Goal: Task Accomplishment & Management: Manage account settings

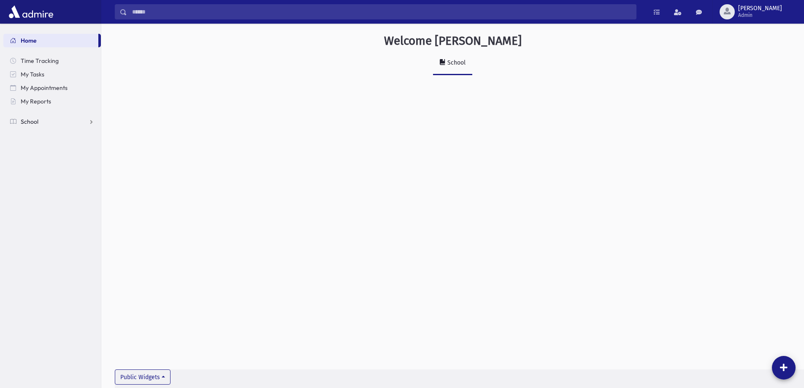
click at [49, 125] on link "School" at bounding box center [52, 122] width 98 height 14
click at [31, 231] on span "Report Cards" at bounding box center [43, 230] width 36 height 8
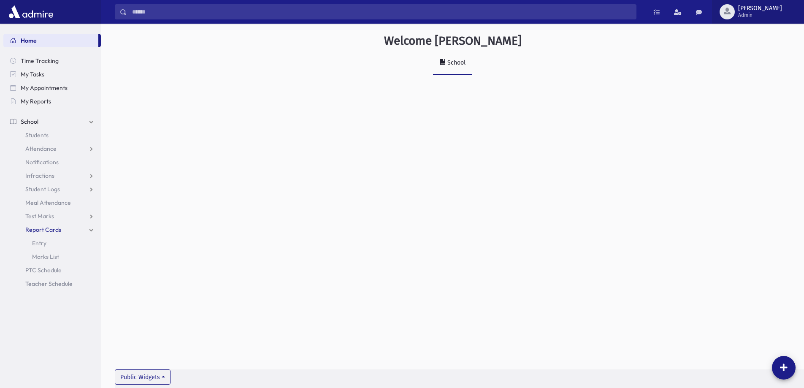
click at [779, 8] on span "freiss" at bounding box center [760, 8] width 44 height 7
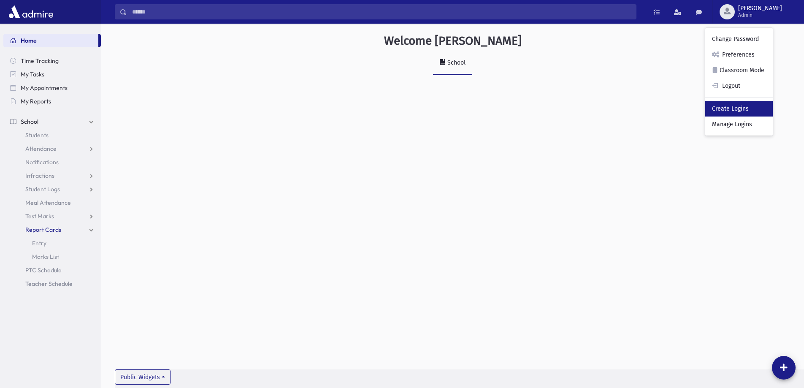
click at [747, 104] on link "Create Logins" at bounding box center [739, 109] width 68 height 16
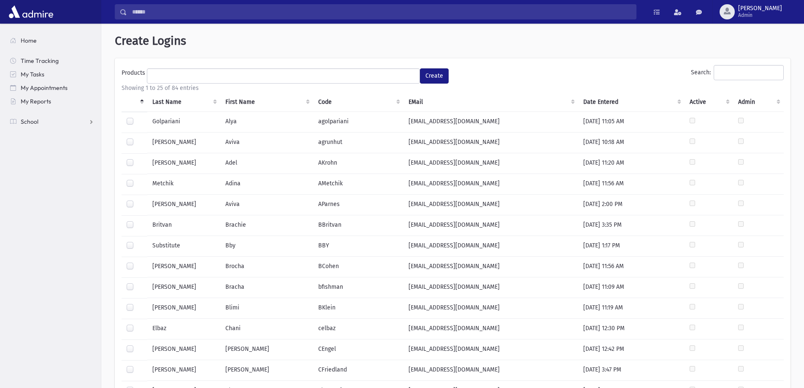
click at [125, 123] on td at bounding box center [135, 122] width 26 height 21
click at [137, 117] on label at bounding box center [137, 117] width 0 height 0
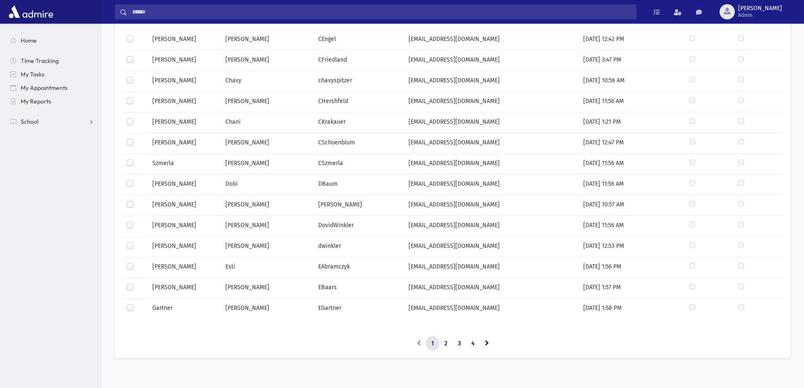
scroll to position [318, 0]
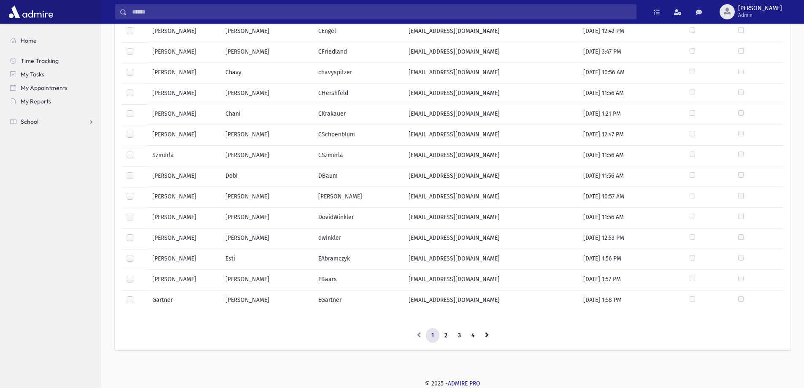
click at [136, 193] on div at bounding box center [132, 197] width 10 height 10
click at [137, 192] on label at bounding box center [137, 192] width 0 height 0
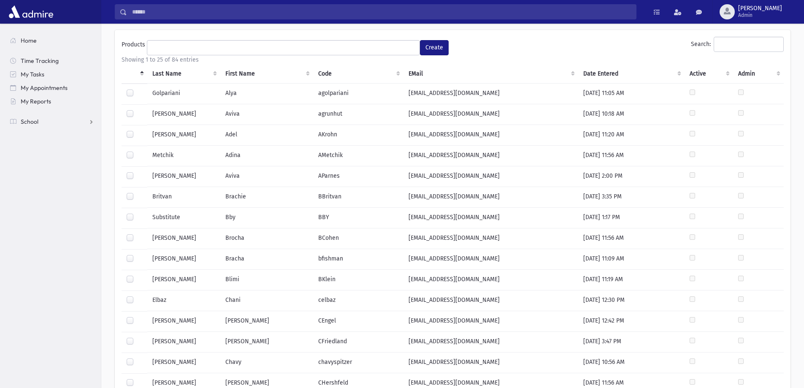
scroll to position [22, 0]
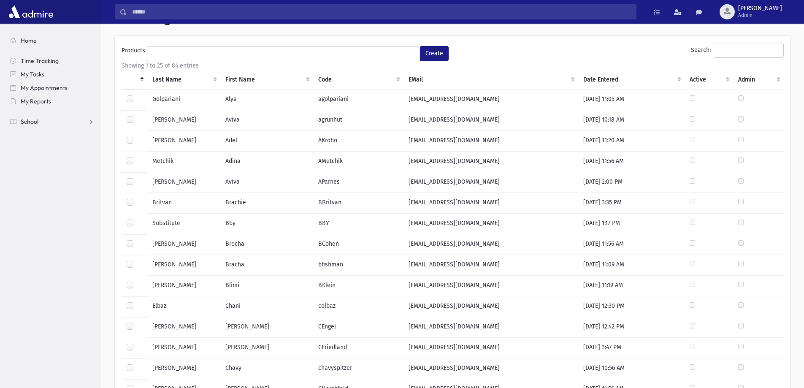
click at [137, 260] on label at bounding box center [137, 260] width 0 height 0
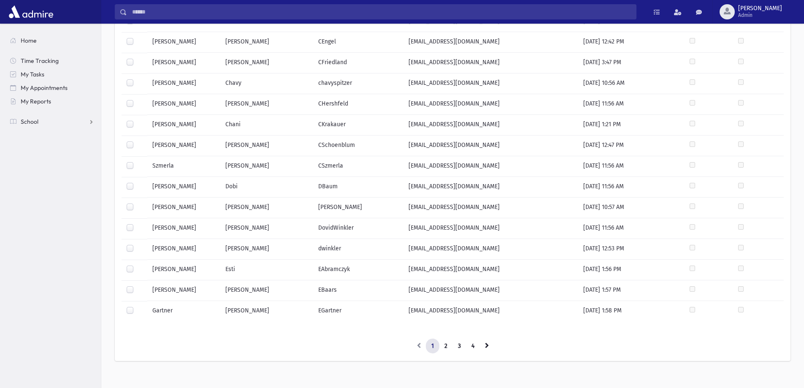
scroll to position [318, 0]
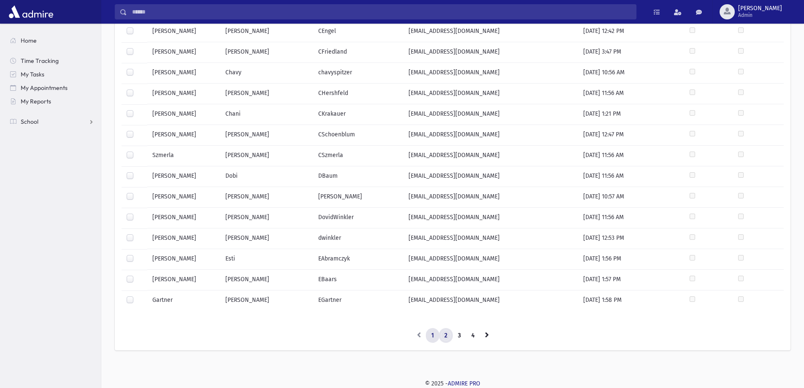
click at [448, 339] on link "2" at bounding box center [446, 335] width 14 height 15
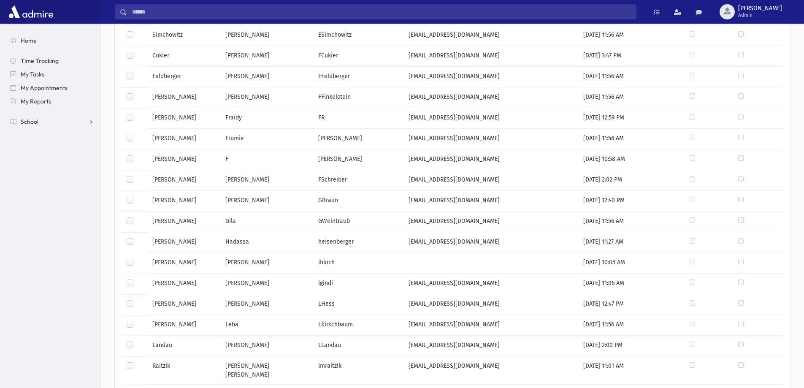
scroll to position [107, 0]
click at [138, 277] on td at bounding box center [135, 284] width 26 height 21
click at [137, 279] on label at bounding box center [137, 279] width 0 height 0
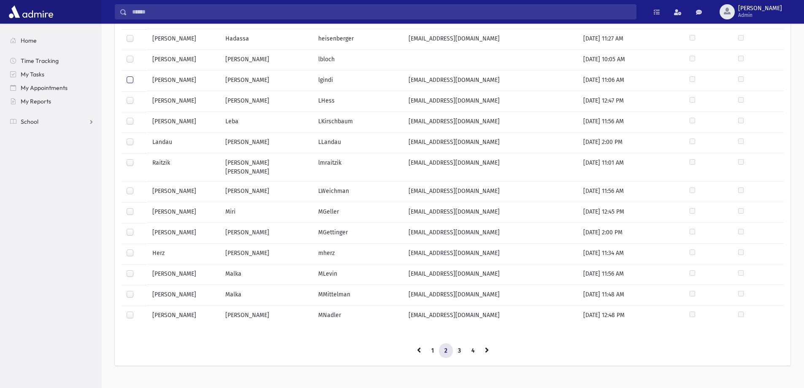
scroll to position [318, 0]
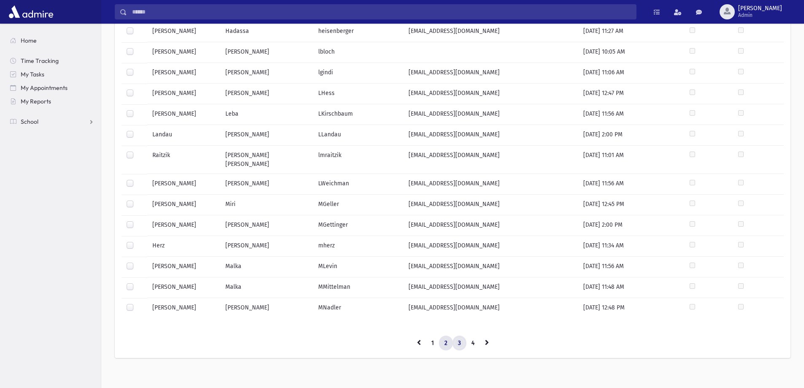
click at [461, 339] on link "3" at bounding box center [460, 343] width 14 height 15
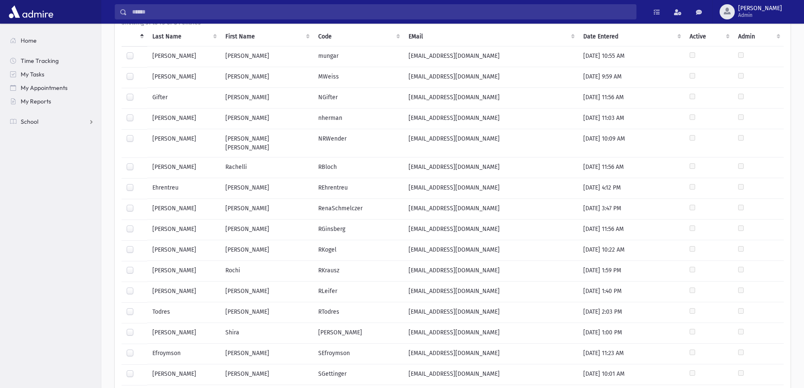
scroll to position [0, 0]
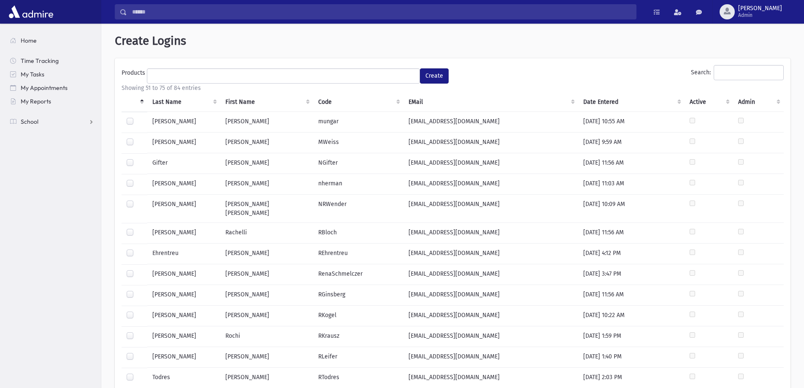
click at [130, 125] on div at bounding box center [132, 122] width 10 height 10
click at [137, 117] on label at bounding box center [137, 117] width 0 height 0
click at [137, 179] on label at bounding box center [137, 179] width 0 height 0
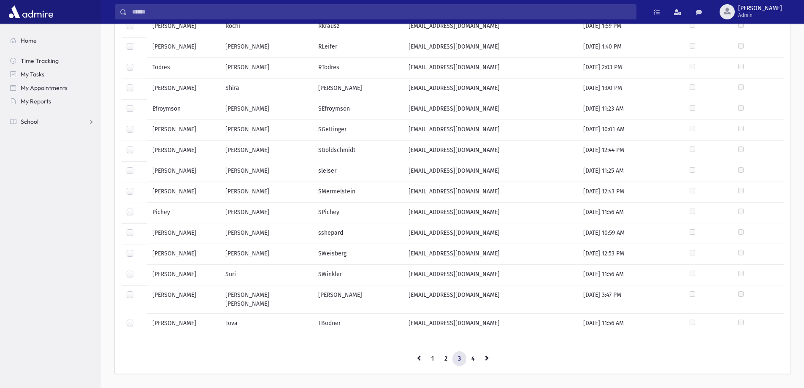
scroll to position [318, 0]
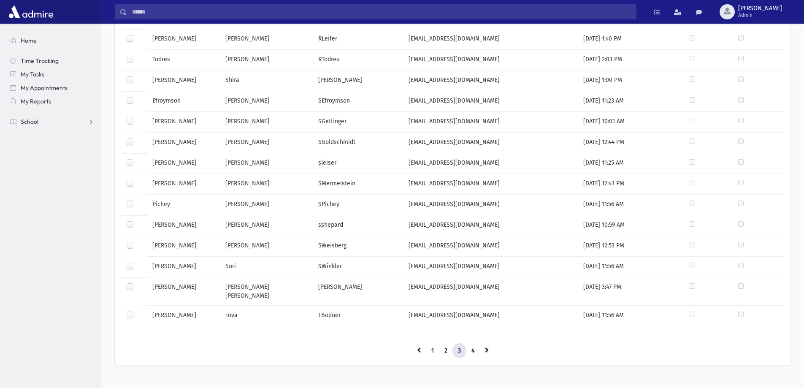
click at [255, 219] on td "Sara" at bounding box center [266, 225] width 92 height 21
click at [137, 221] on label at bounding box center [137, 221] width 0 height 0
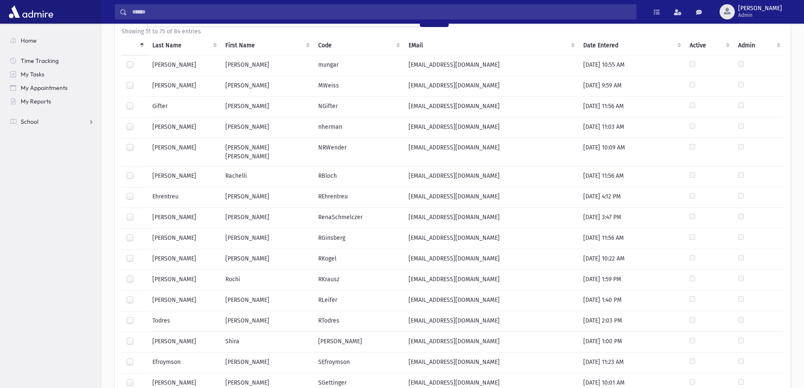
scroll to position [0, 0]
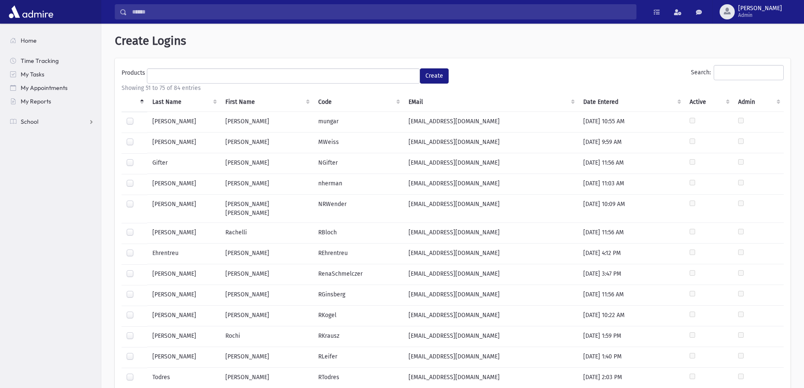
click at [168, 100] on th "Last Name" at bounding box center [183, 101] width 73 height 19
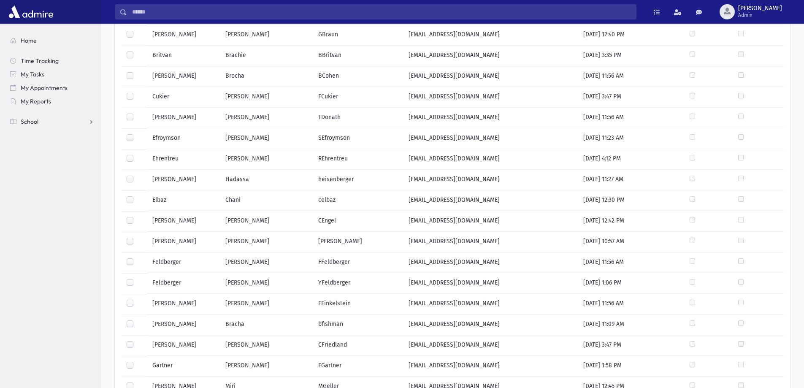
scroll to position [318, 0]
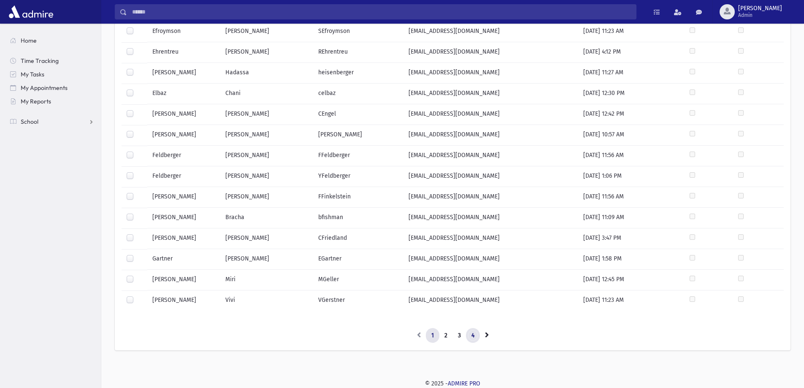
click at [475, 338] on link "4" at bounding box center [473, 335] width 14 height 15
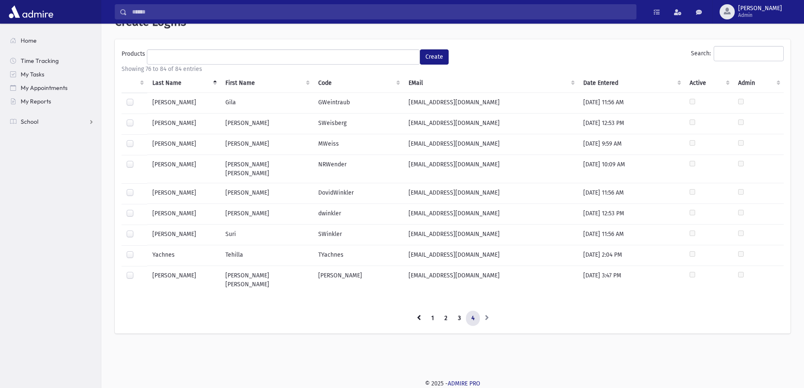
scroll to position [0, 0]
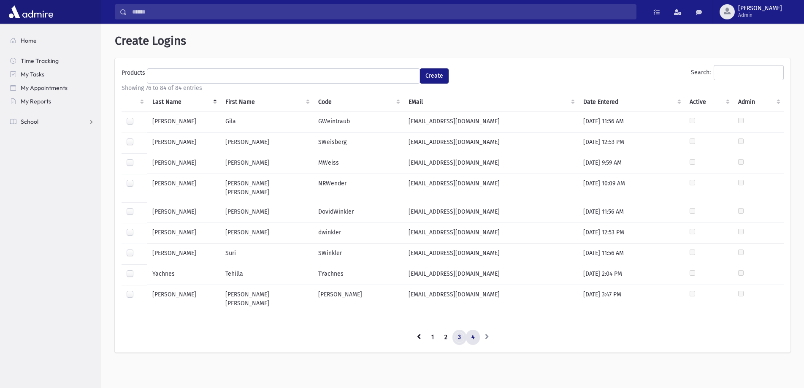
click at [460, 330] on link "3" at bounding box center [460, 337] width 14 height 15
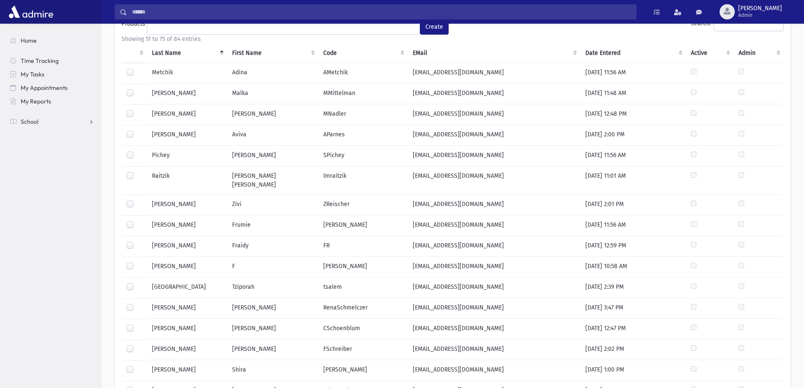
scroll to position [22, 0]
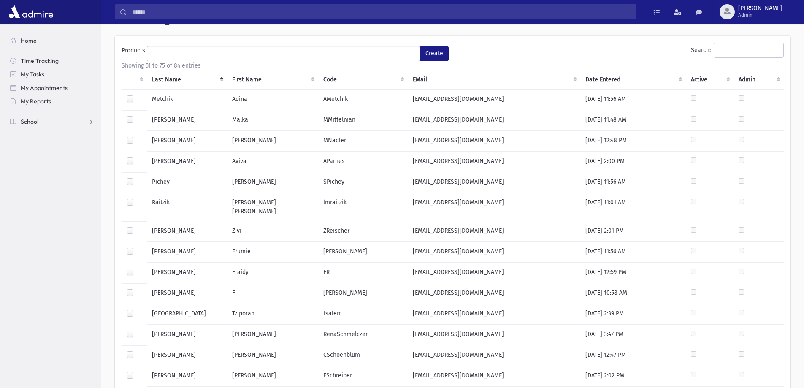
click at [153, 203] on td "Raitzik" at bounding box center [187, 207] width 80 height 28
click at [137, 198] on label at bounding box center [137, 198] width 0 height 0
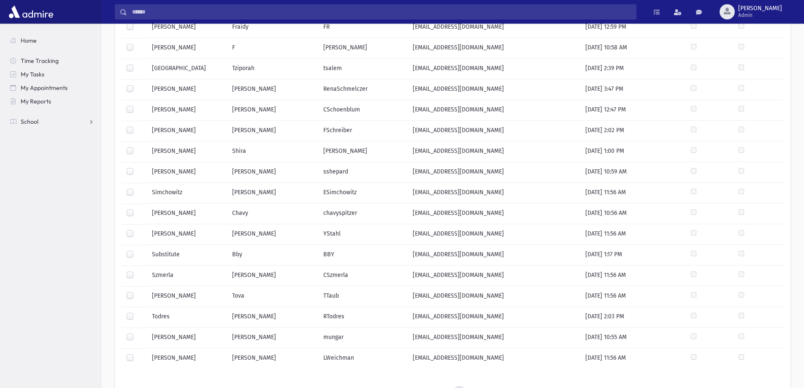
scroll to position [318, 0]
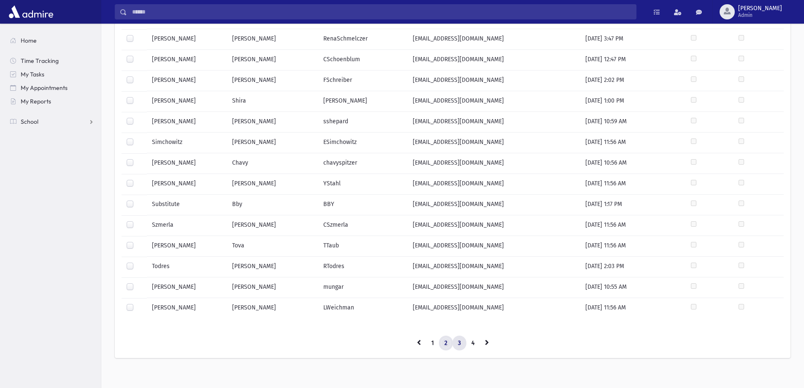
click at [446, 338] on link "2" at bounding box center [446, 343] width 14 height 15
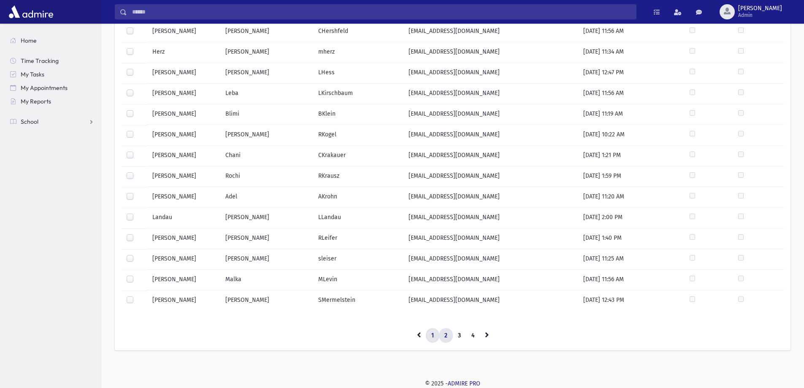
click at [426, 333] on link "1" at bounding box center [433, 335] width 14 height 15
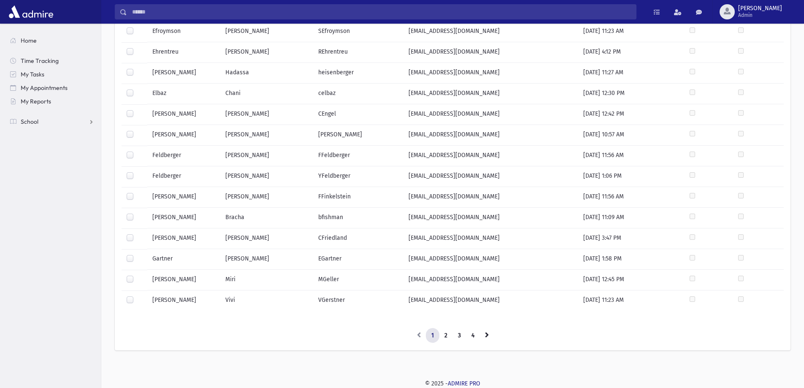
click at [128, 85] on td at bounding box center [135, 94] width 26 height 21
click at [128, 77] on div at bounding box center [132, 73] width 10 height 10
click at [137, 68] on label at bounding box center [137, 68] width 0 height 0
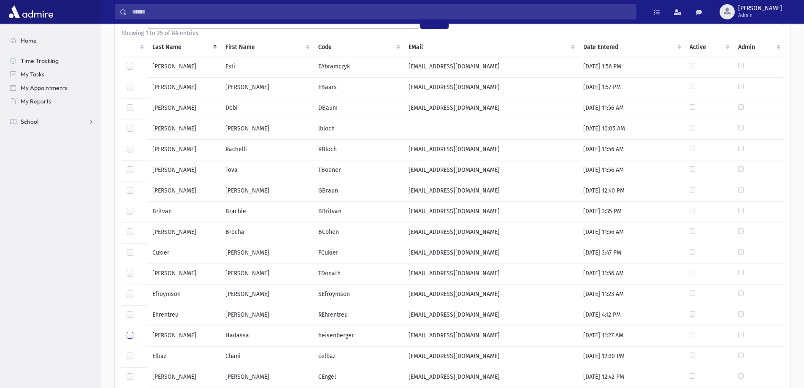
scroll to position [0, 0]
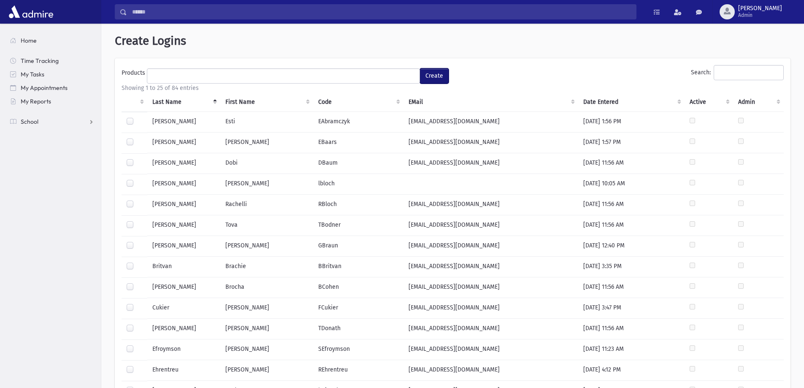
click at [434, 79] on button "Create" at bounding box center [434, 75] width 29 height 15
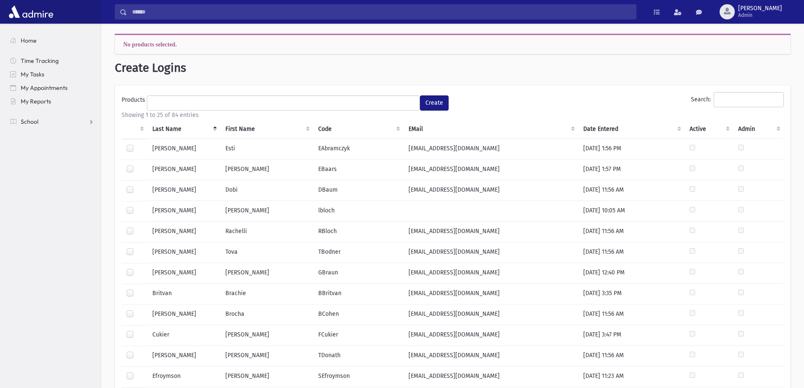
click at [267, 108] on ul at bounding box center [283, 102] width 272 height 13
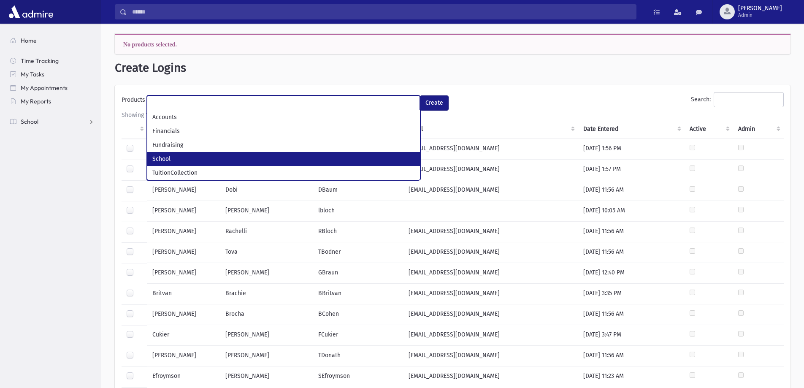
select select "*"
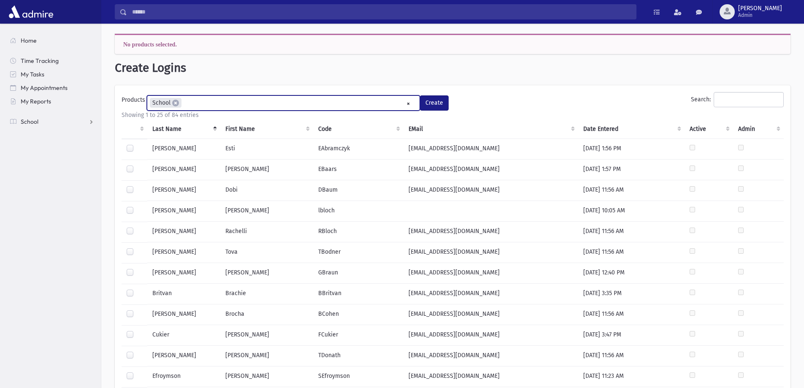
scroll to position [23, 0]
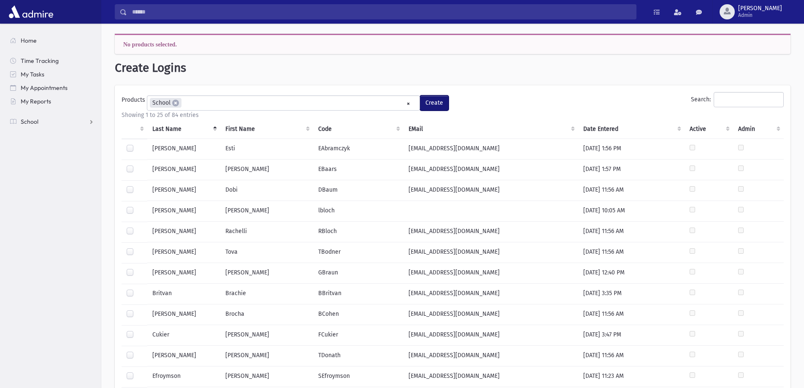
click at [432, 109] on button "Create" at bounding box center [434, 102] width 29 height 15
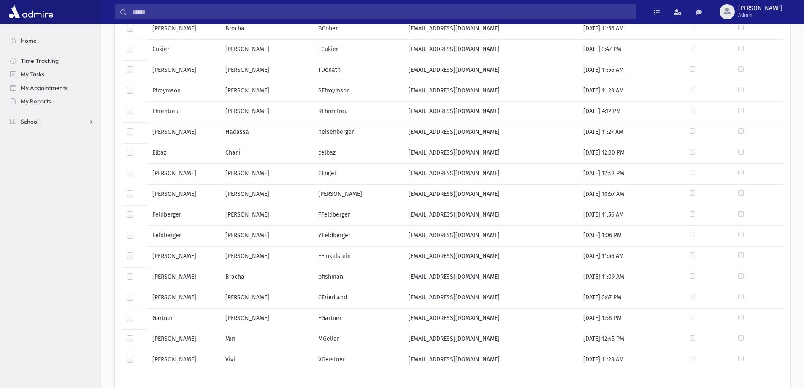
scroll to position [355, 0]
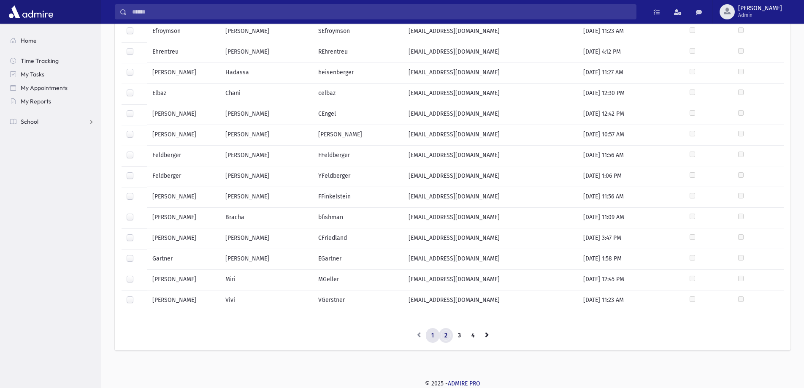
click at [443, 336] on link "2" at bounding box center [446, 335] width 14 height 15
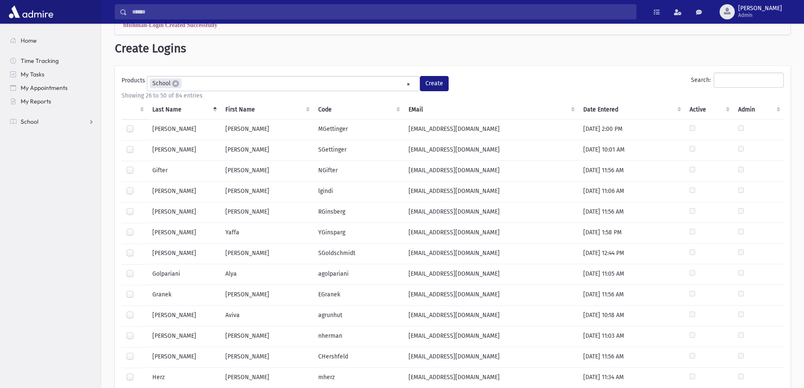
scroll to position [0, 0]
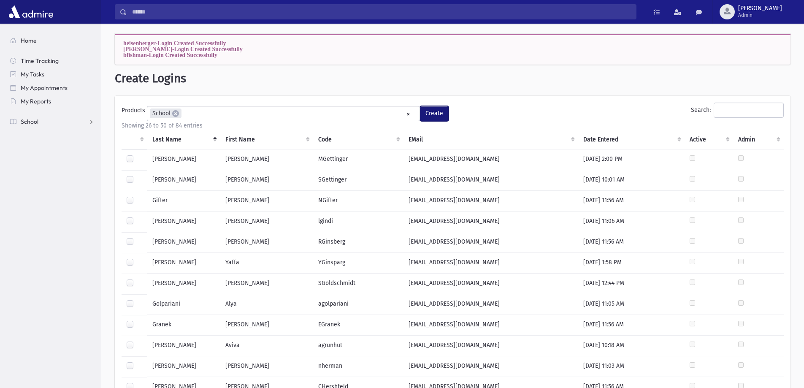
click at [445, 114] on button "Create" at bounding box center [434, 113] width 29 height 15
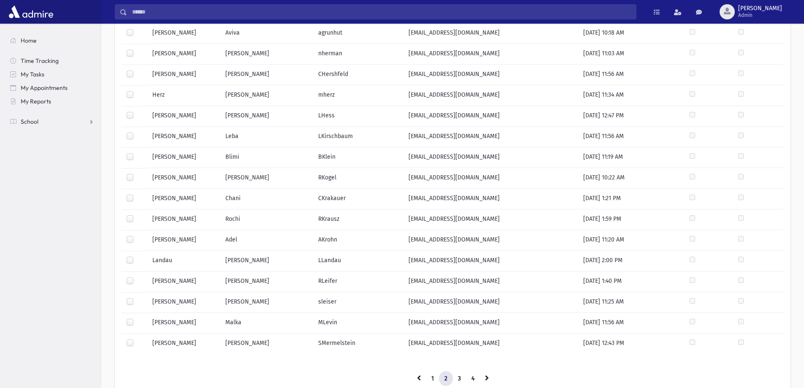
scroll to position [355, 0]
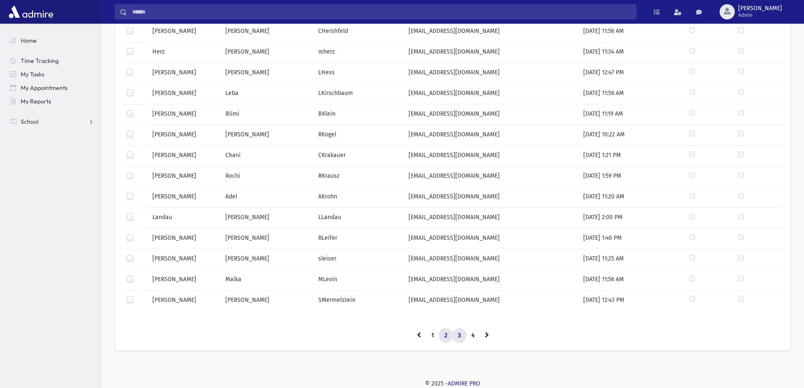
click at [464, 332] on link "3" at bounding box center [460, 335] width 14 height 15
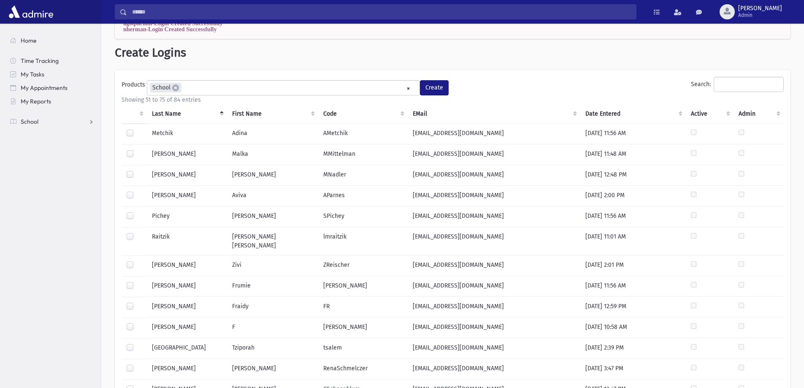
scroll to position [0, 0]
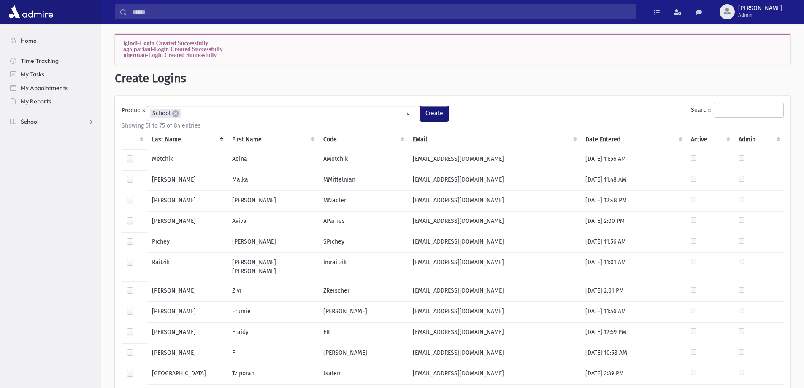
click at [429, 114] on button "Create" at bounding box center [434, 113] width 29 height 15
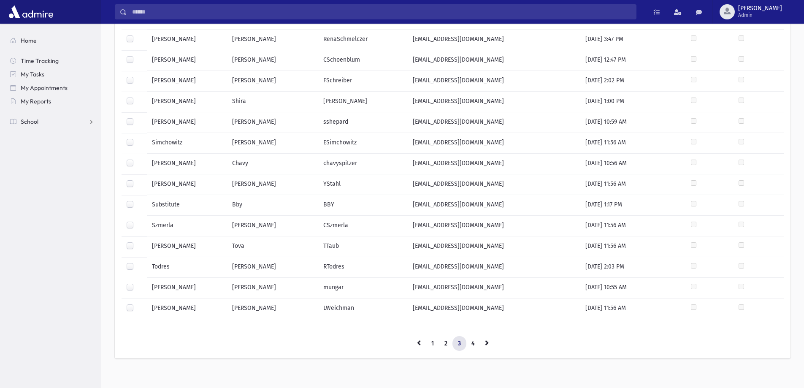
scroll to position [355, 0]
click at [470, 336] on link "4" at bounding box center [473, 343] width 14 height 15
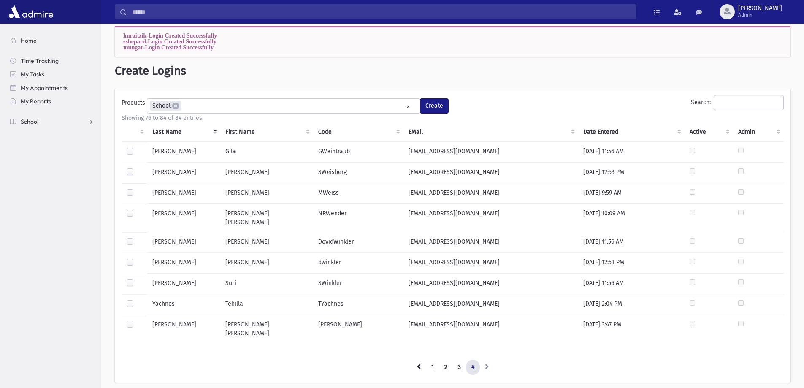
scroll to position [0, 0]
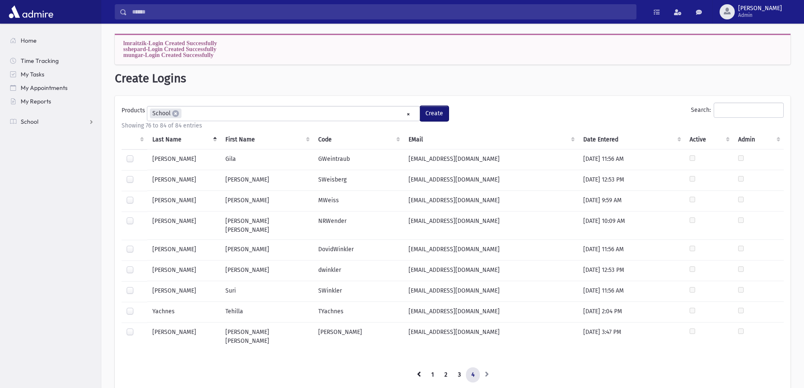
click at [427, 109] on button "Create" at bounding box center [434, 113] width 29 height 15
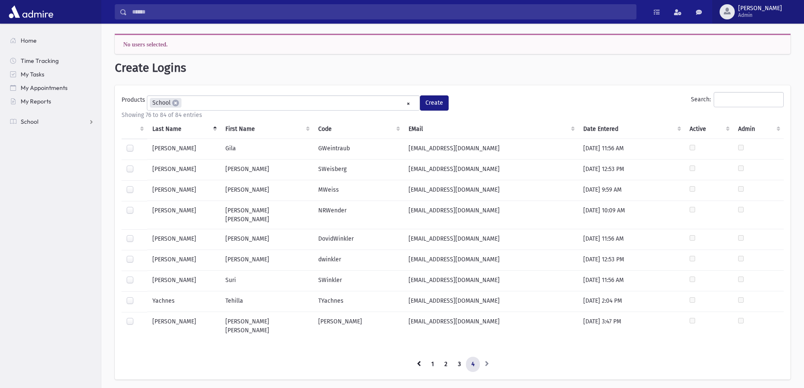
click at [789, 17] on span "[PERSON_NAME] Admin" at bounding box center [763, 12] width 57 height 14
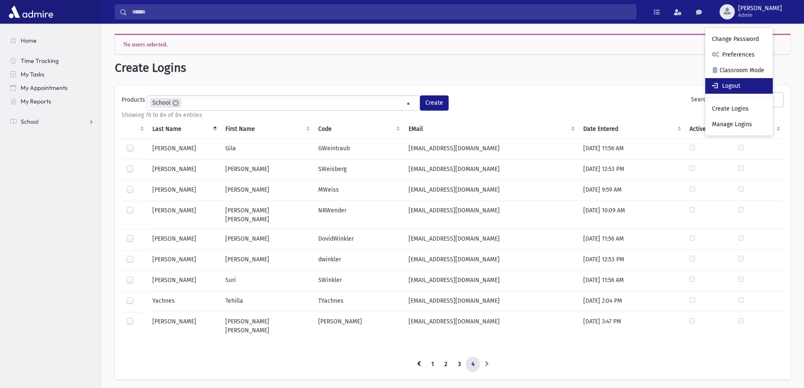
click at [751, 80] on link "Logout" at bounding box center [739, 86] width 68 height 16
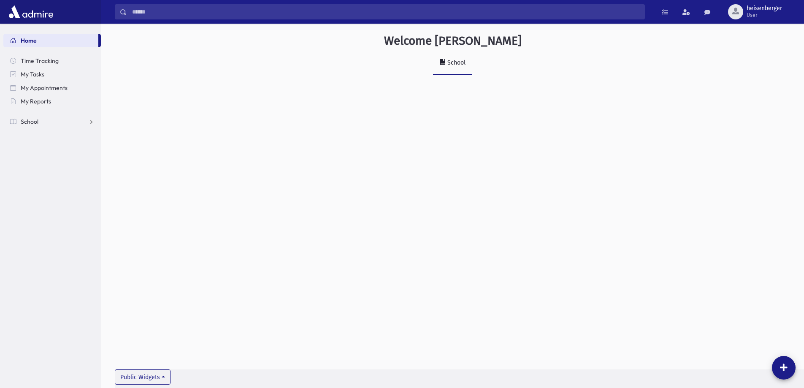
click at [474, 77] on div "Welcome heisenberger School Public Widgets" at bounding box center [452, 61] width 703 height 75
click at [461, 73] on link "School" at bounding box center [452, 64] width 39 height 24
click at [24, 117] on link "School" at bounding box center [52, 122] width 98 height 14
click at [38, 218] on span "Report Cards" at bounding box center [43, 216] width 36 height 8
click at [46, 225] on link "Entry" at bounding box center [52, 230] width 98 height 14
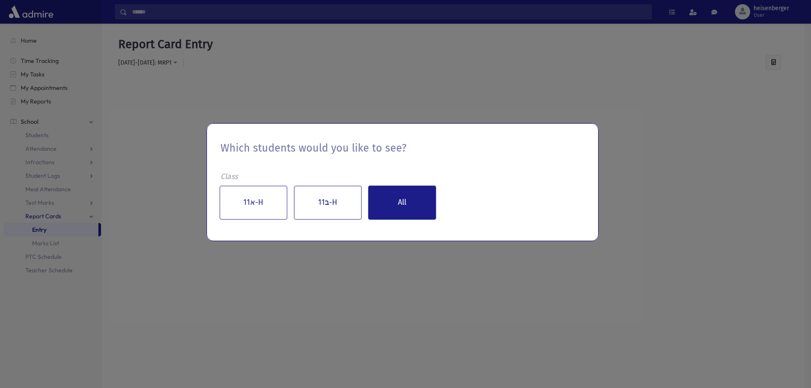
click at [397, 199] on button "All" at bounding box center [402, 203] width 68 height 34
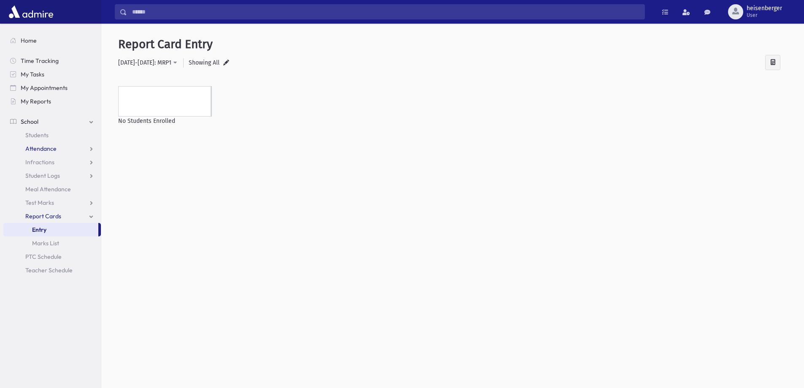
click at [57, 146] on link "Attendance" at bounding box center [52, 149] width 98 height 14
click at [52, 160] on link "Entry" at bounding box center [52, 162] width 98 height 14
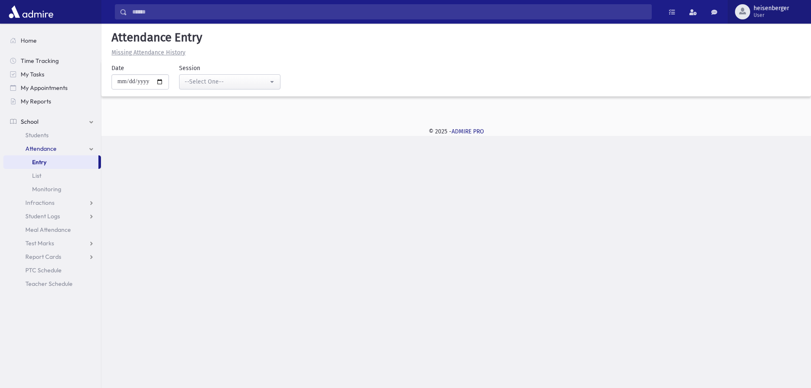
click at [751, 14] on span "heisenberger User" at bounding box center [774, 12] width 49 height 14
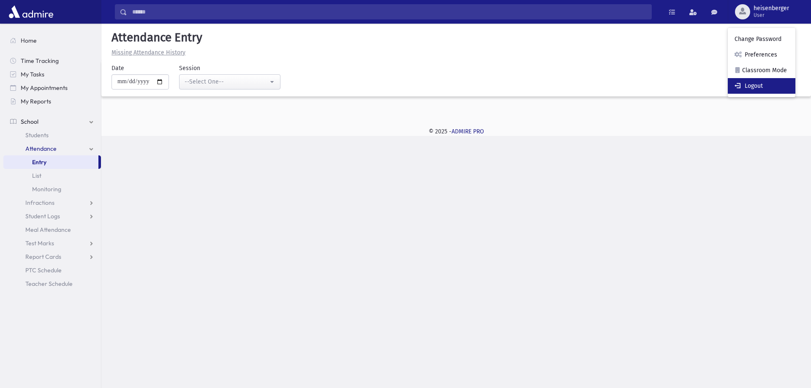
click at [752, 85] on link "Logout" at bounding box center [761, 86] width 68 height 16
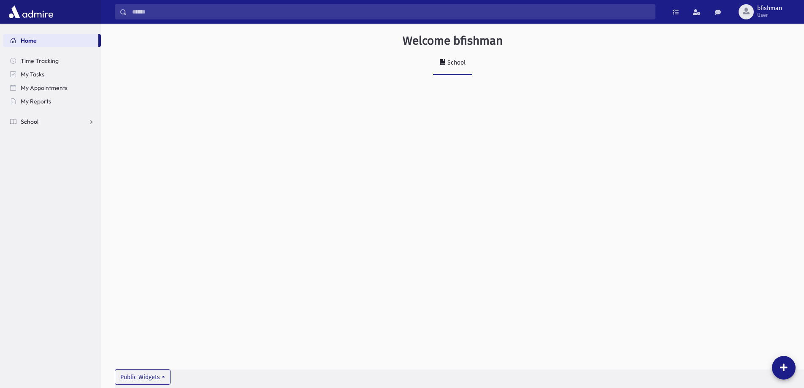
click at [45, 127] on link "School" at bounding box center [52, 122] width 98 height 14
click at [24, 212] on link "Report Cards" at bounding box center [52, 216] width 98 height 14
click at [27, 224] on link "Entry" at bounding box center [52, 230] width 98 height 14
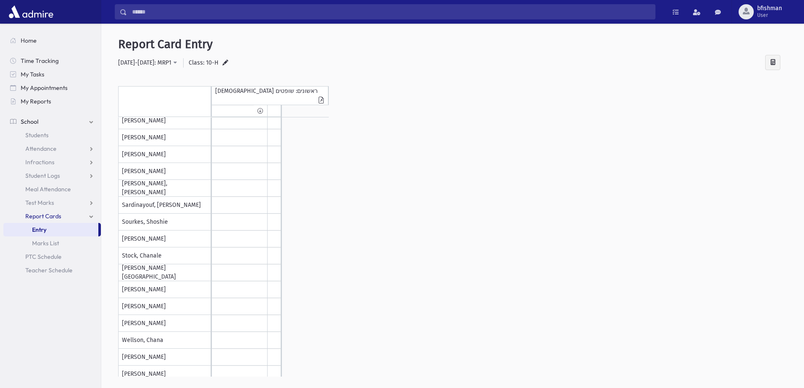
scroll to position [247, 0]
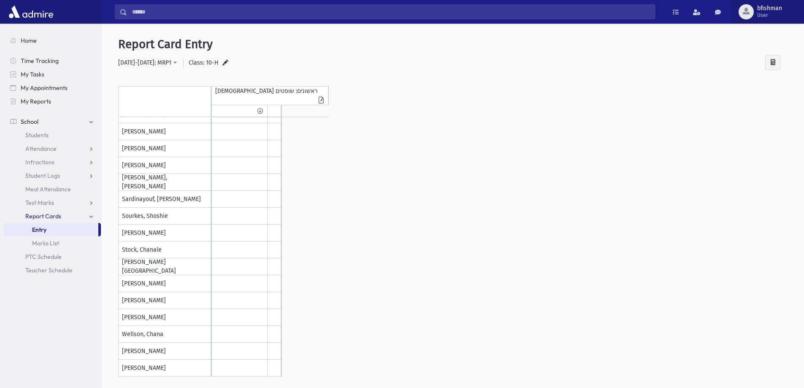
click at [780, 19] on button "bfishman User" at bounding box center [768, 12] width 73 height 24
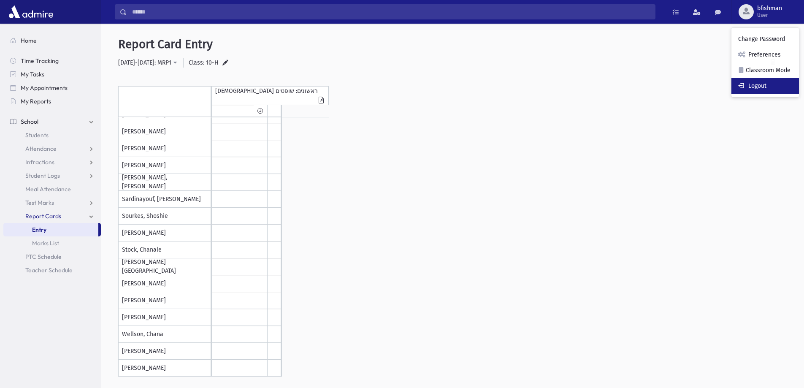
click at [750, 81] on link "Logout" at bounding box center [766, 86] width 68 height 16
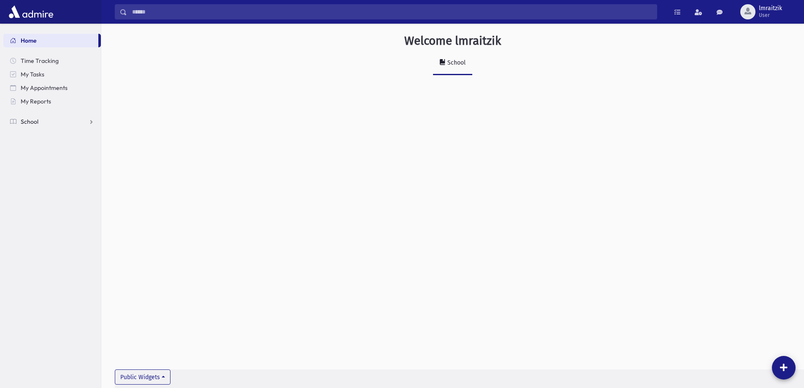
drag, startPoint x: 42, startPoint y: 119, endPoint x: 40, endPoint y: 124, distance: 5.3
click at [41, 119] on link "School" at bounding box center [52, 122] width 98 height 14
click at [23, 211] on link "Report Cards" at bounding box center [52, 216] width 98 height 14
click at [24, 226] on link "Entry" at bounding box center [52, 230] width 98 height 14
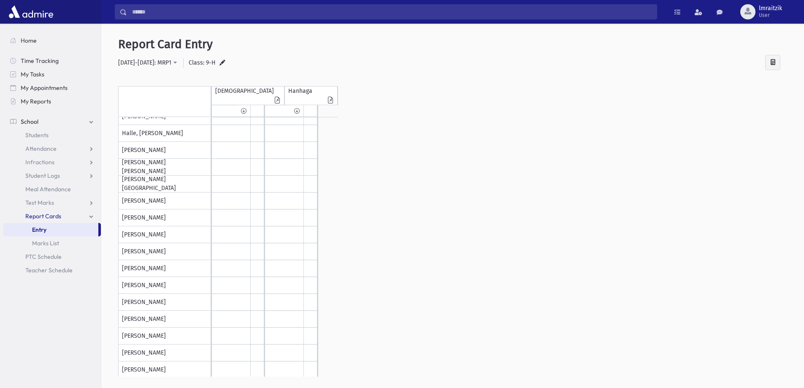
scroll to position [45, 0]
click at [273, 102] on icon at bounding box center [277, 101] width 8 height 8
click at [440, 100] on icon at bounding box center [441, 100] width 7 height 6
click at [273, 100] on icon at bounding box center [277, 101] width 8 height 8
click at [439, 96] on div at bounding box center [441, 98] width 8 height 6
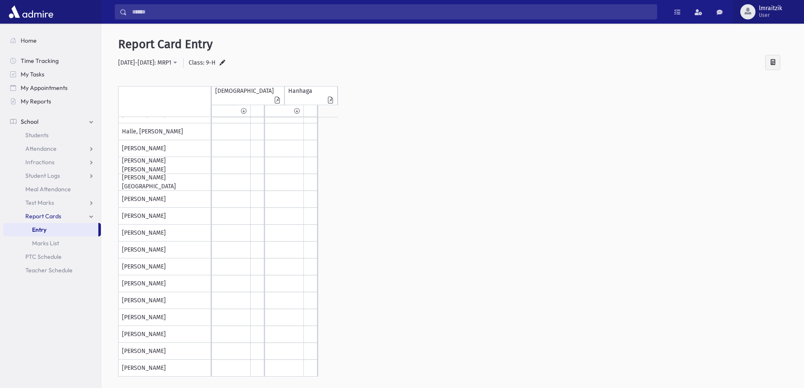
drag, startPoint x: 760, startPoint y: 0, endPoint x: 755, endPoint y: 12, distance: 12.7
click at [759, 1] on button "lmraitzik User" at bounding box center [768, 12] width 71 height 24
click at [755, 12] on div "button" at bounding box center [747, 11] width 15 height 15
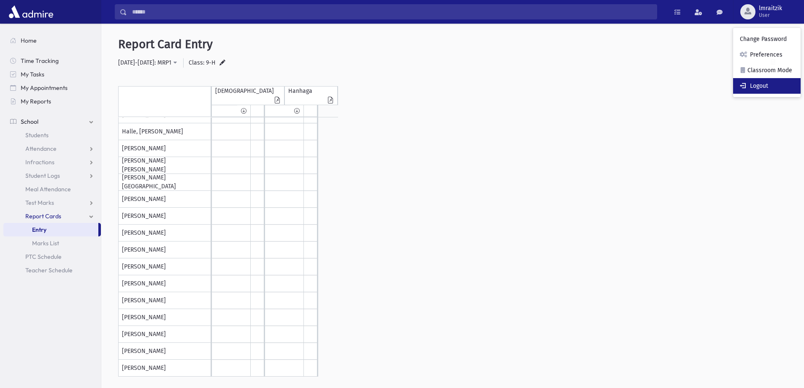
click at [755, 92] on link "Logout" at bounding box center [767, 86] width 68 height 16
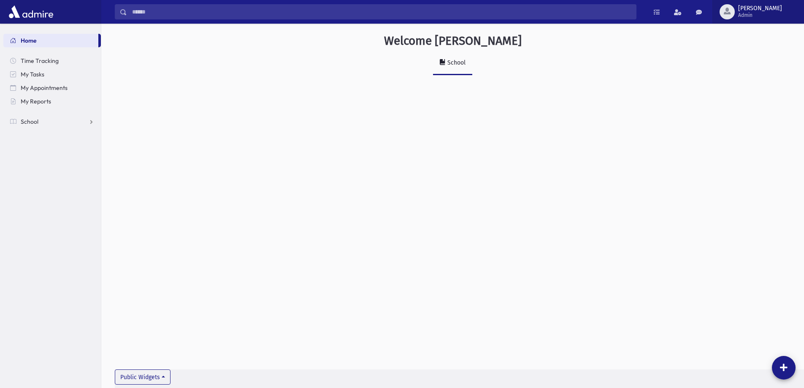
click at [783, 15] on span "[PERSON_NAME] Admin" at bounding box center [763, 12] width 57 height 14
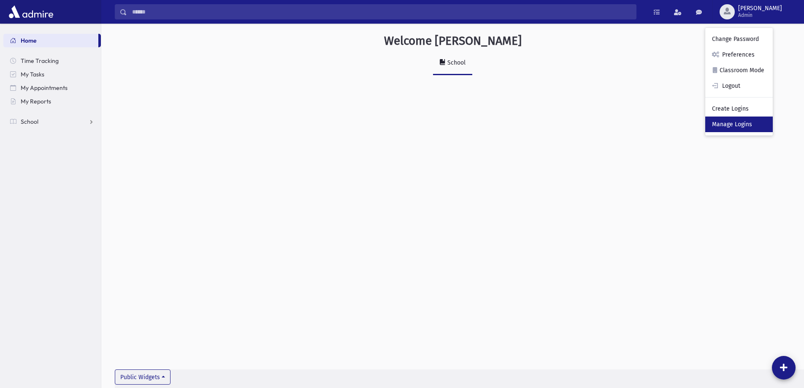
click at [746, 128] on link "Manage Logins" at bounding box center [739, 125] width 68 height 16
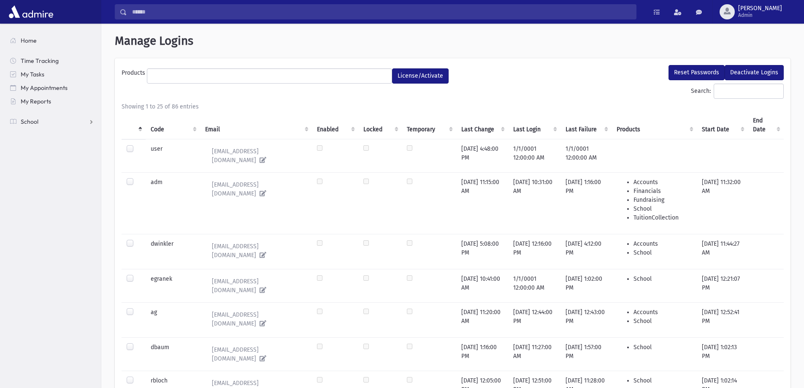
select select
click at [24, 126] on link "School" at bounding box center [52, 122] width 98 height 14
click at [27, 106] on link "My Reports" at bounding box center [52, 102] width 98 height 14
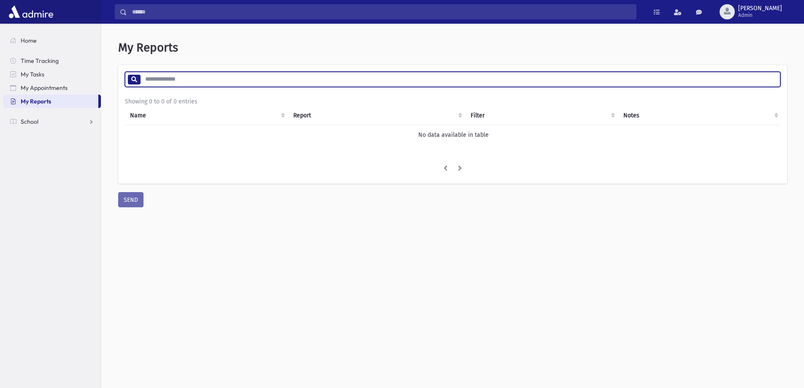
click at [154, 76] on input "search" at bounding box center [460, 79] width 640 height 15
click at [28, 42] on span "Home" at bounding box center [29, 41] width 16 height 8
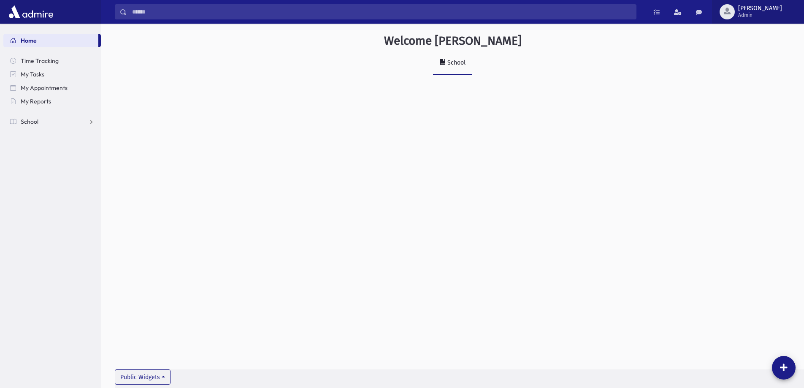
click at [735, 11] on div "button" at bounding box center [727, 11] width 15 height 15
